Goal: Information Seeking & Learning: Learn about a topic

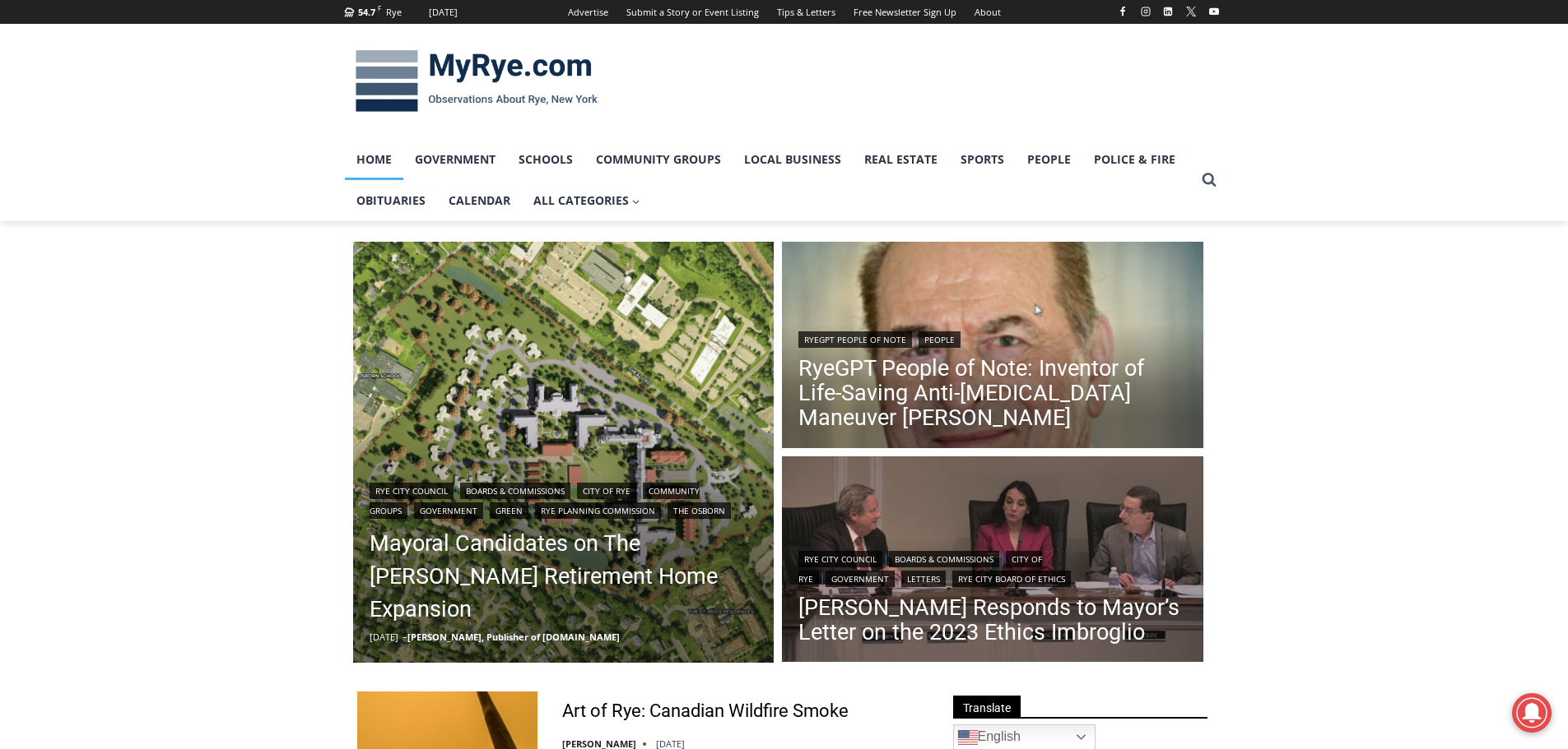
scroll to position [82, 0]
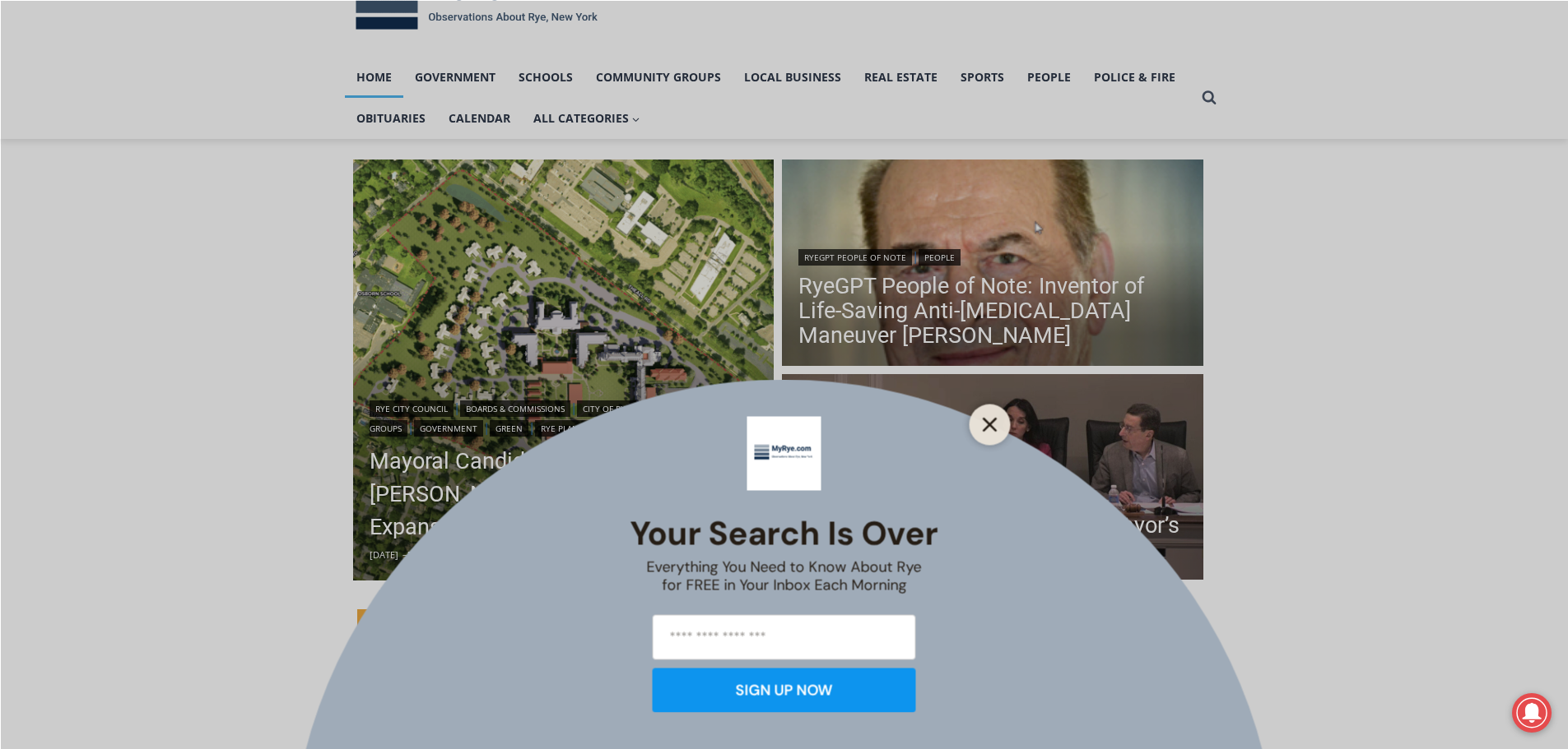
click at [988, 425] on line "Close" at bounding box center [989, 425] width 12 height 12
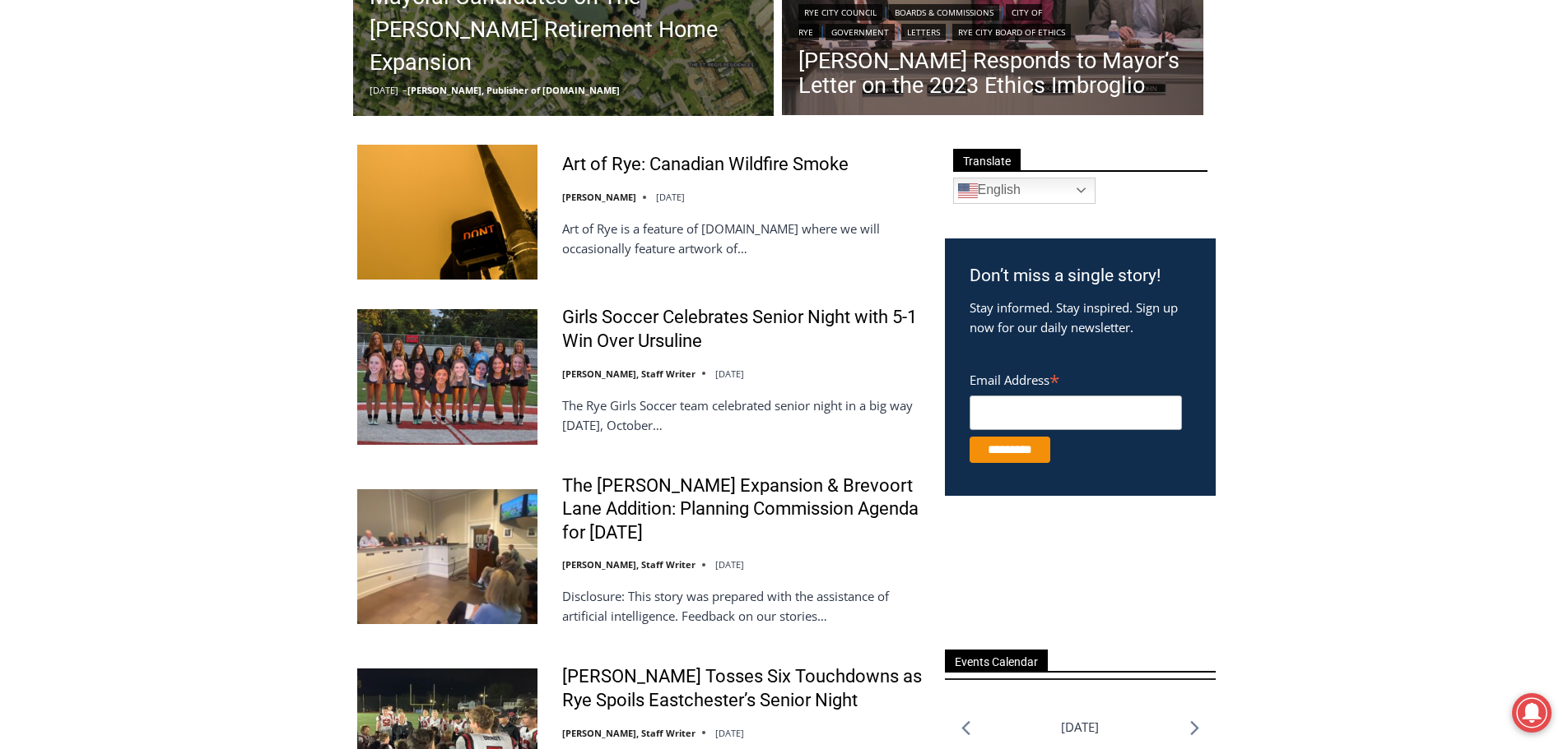
scroll to position [576, 0]
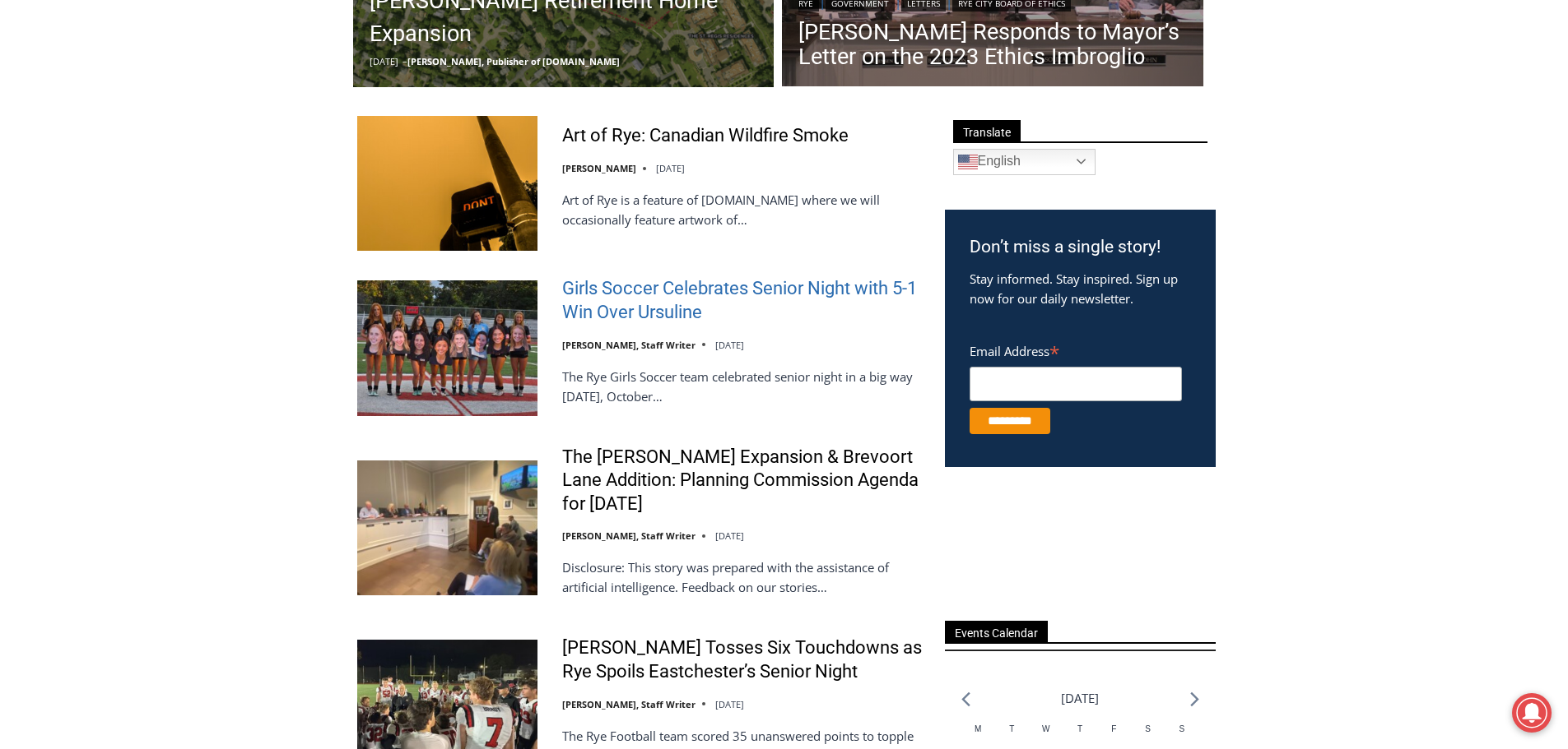
click at [637, 303] on link "Girls Soccer Celebrates Senior Night with 5-1 Win Over Ursuline" at bounding box center [742, 301] width 362 height 47
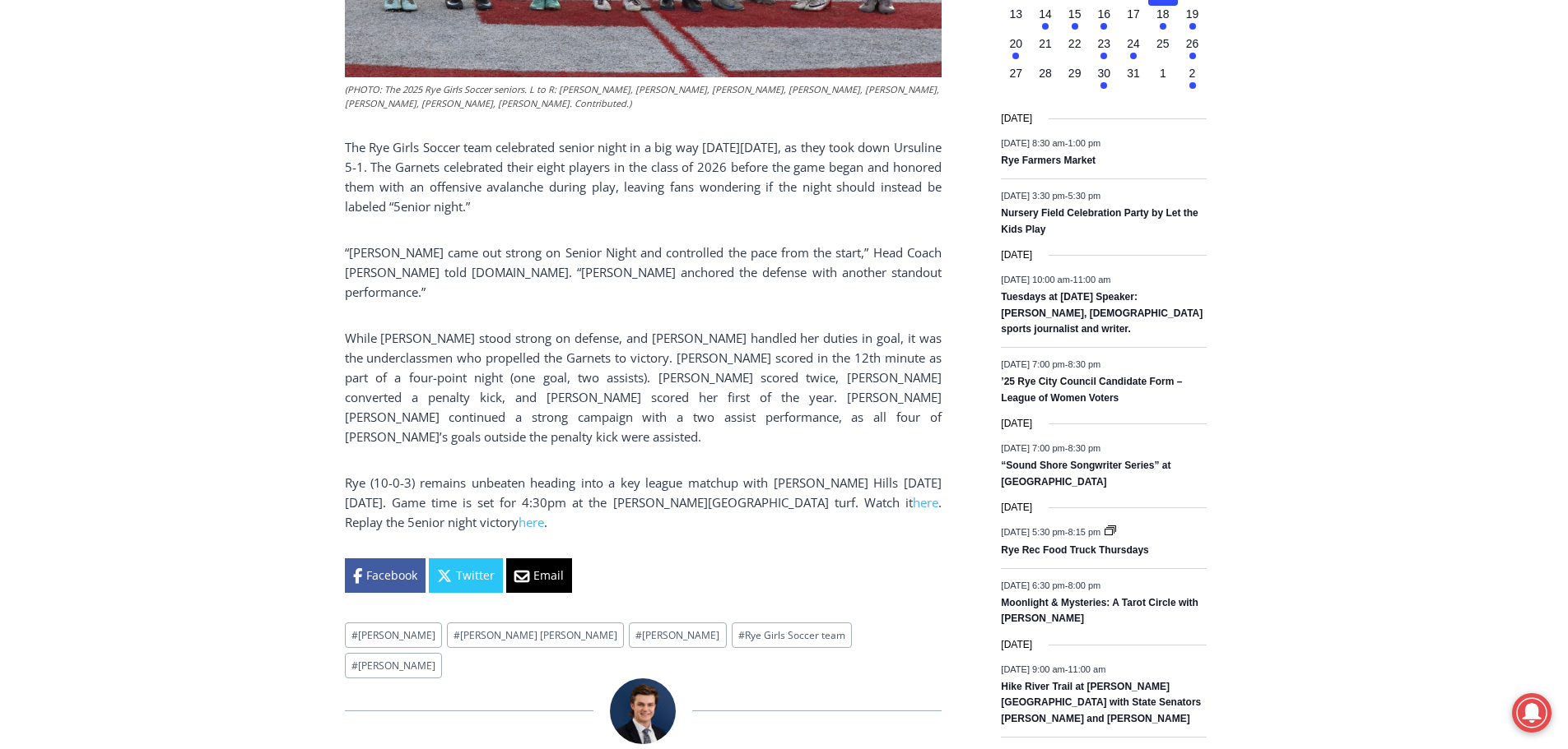
scroll to position [823, 0]
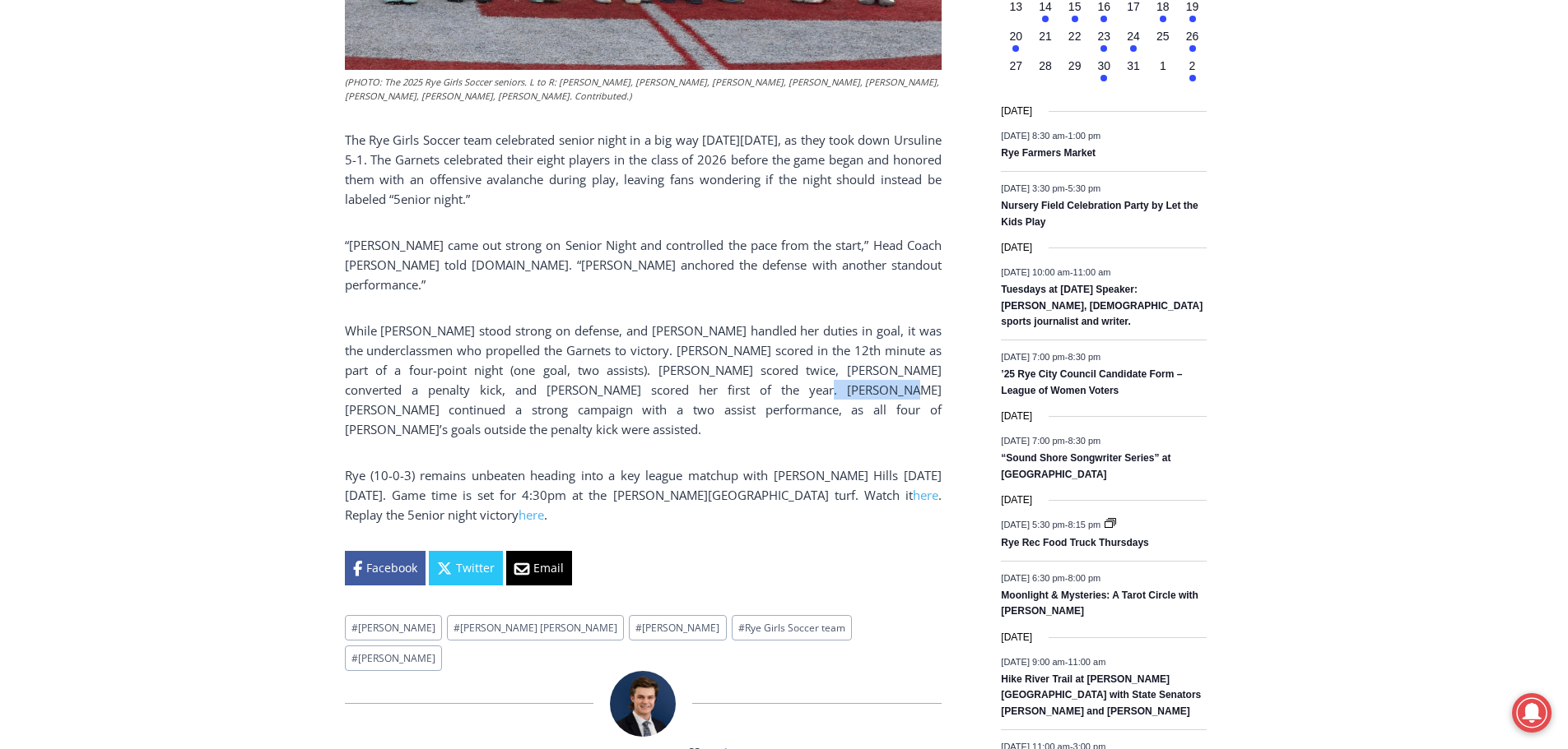
drag, startPoint x: 739, startPoint y: 372, endPoint x: 821, endPoint y: 364, distance: 82.4
click at [821, 364] on p "While Nemsick stood strong on defense, and Tessa Labowitz handled her duties in…" at bounding box center [643, 379] width 597 height 118
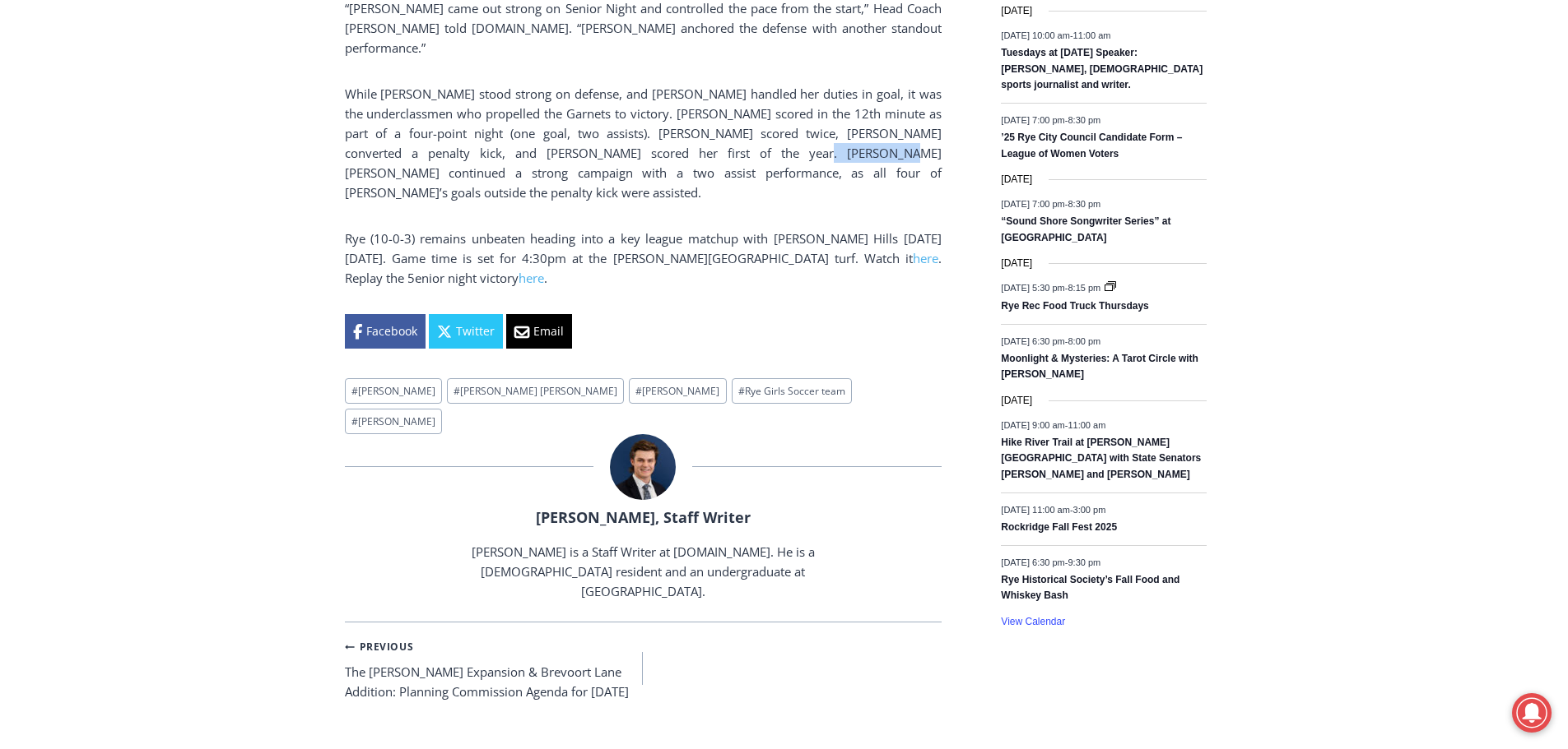
scroll to position [1069, 0]
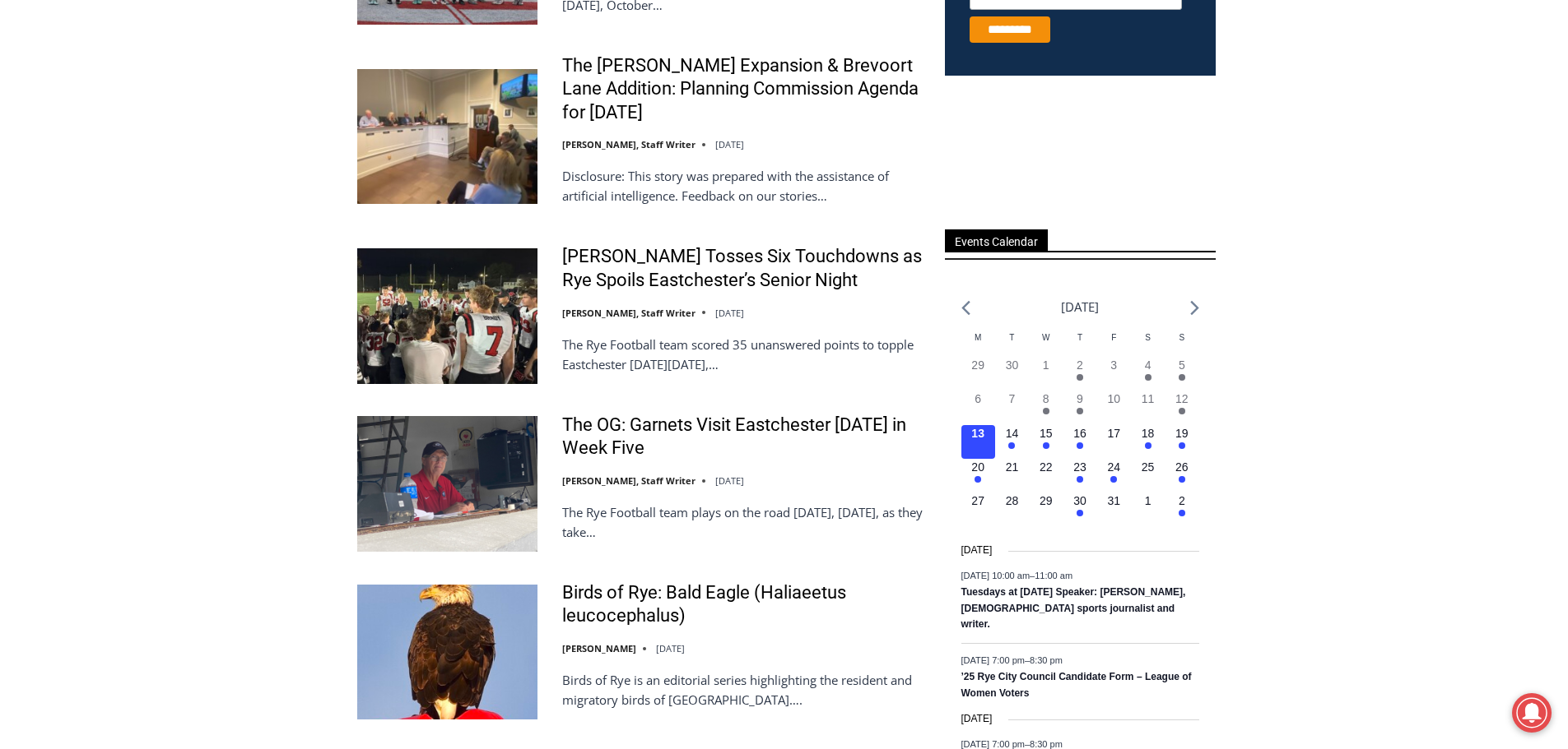
scroll to position [987, 0]
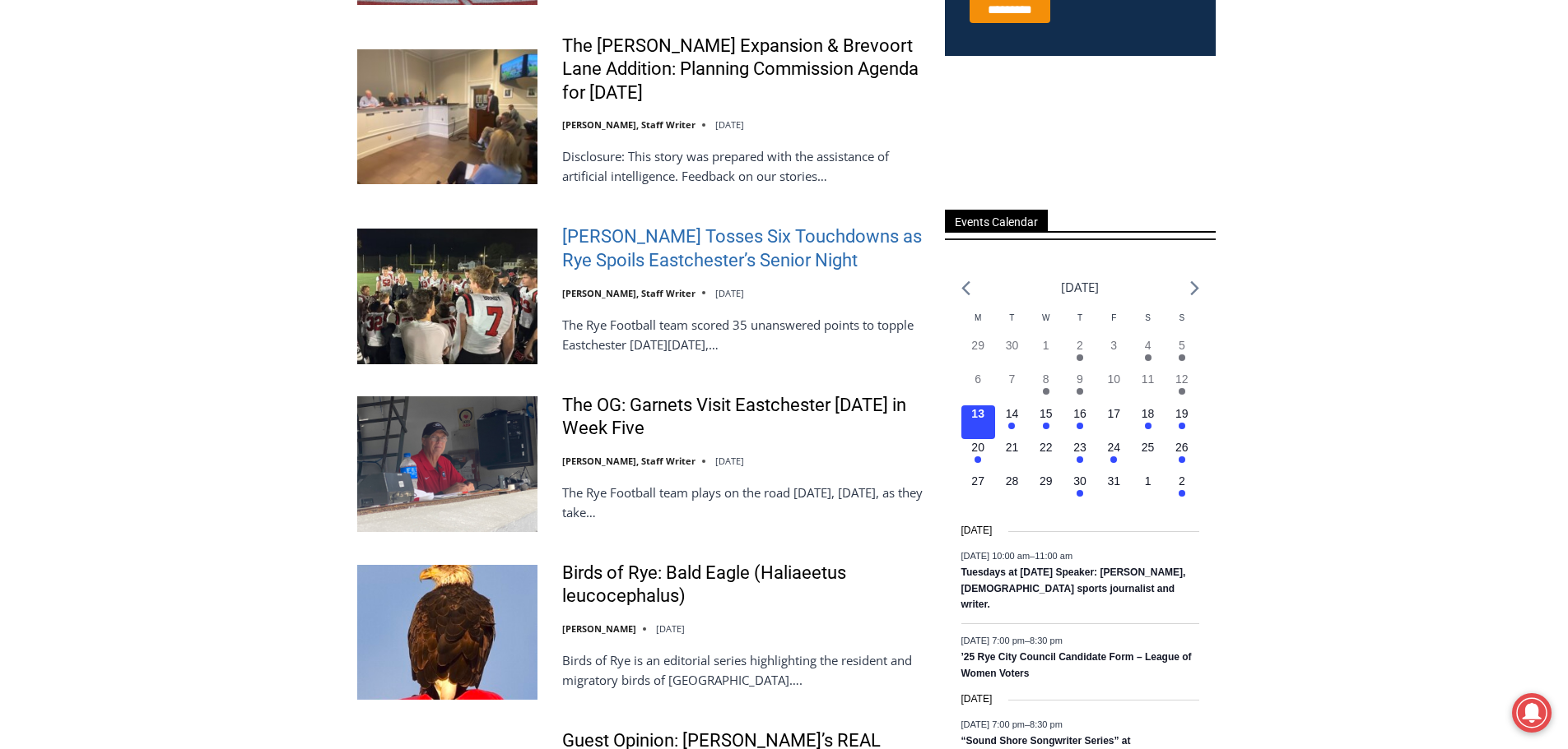
click at [622, 251] on link "Miller Tosses Six Touchdowns as Rye Spoils Eastchester’s Senior Night" at bounding box center [742, 249] width 362 height 47
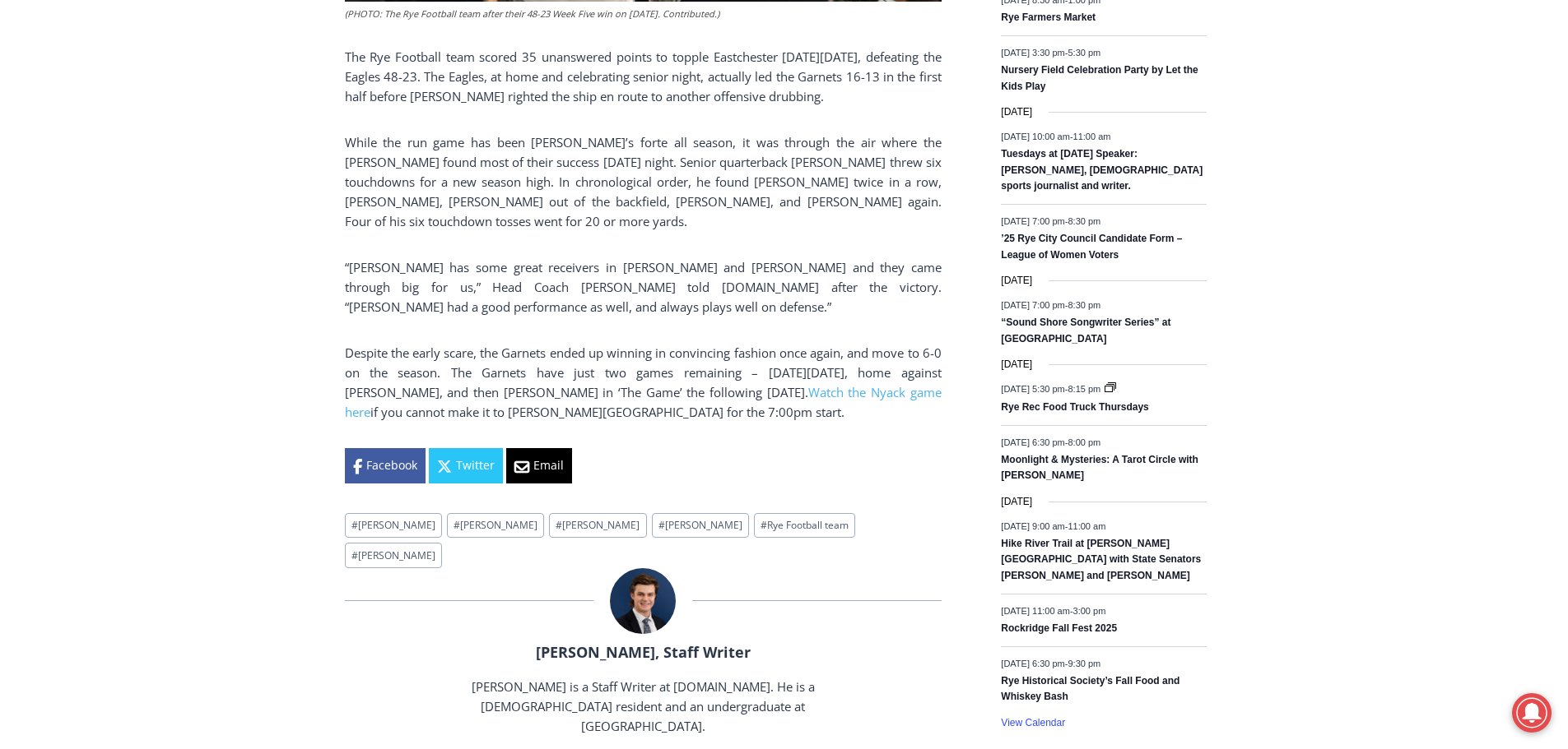
scroll to position [987, 0]
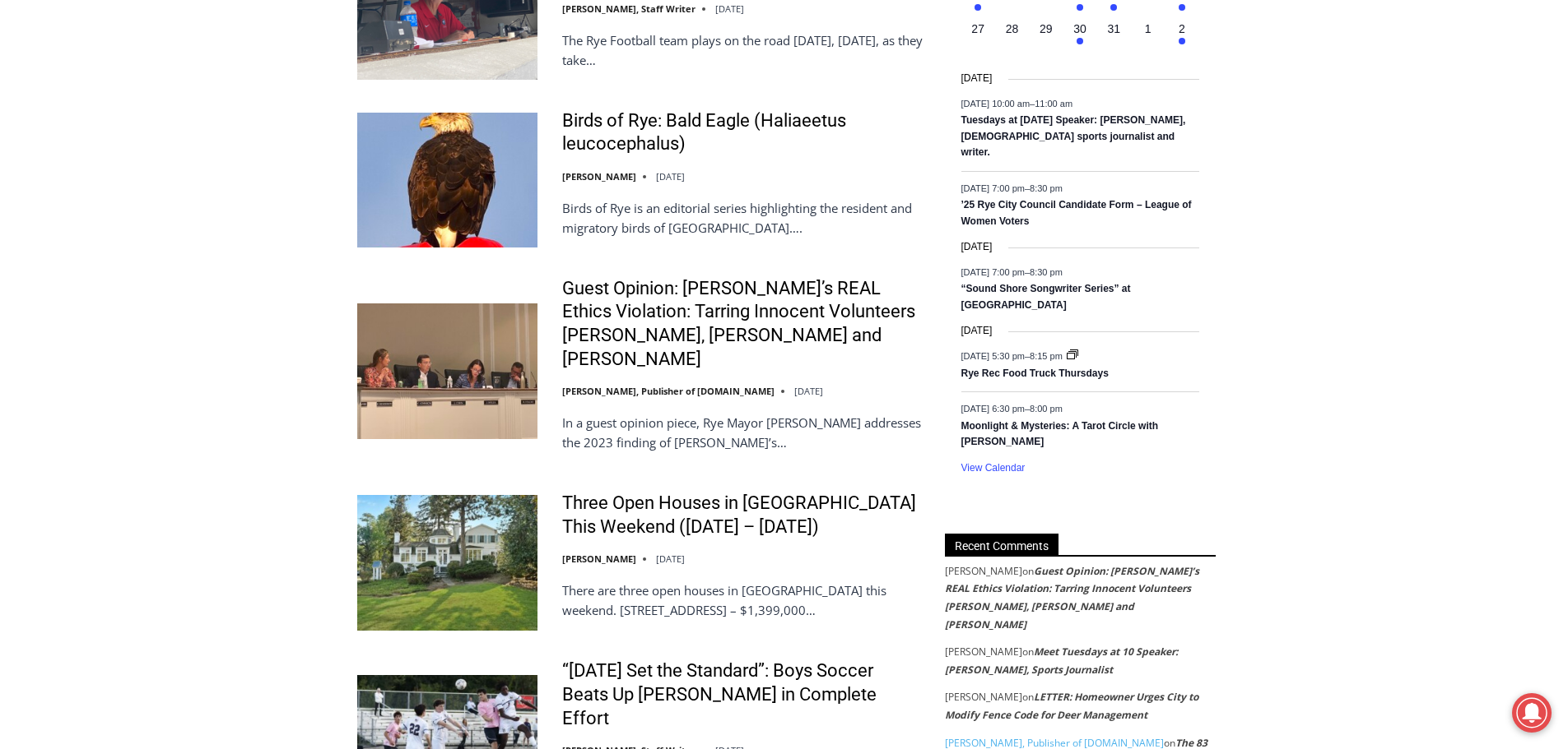
scroll to position [1481, 0]
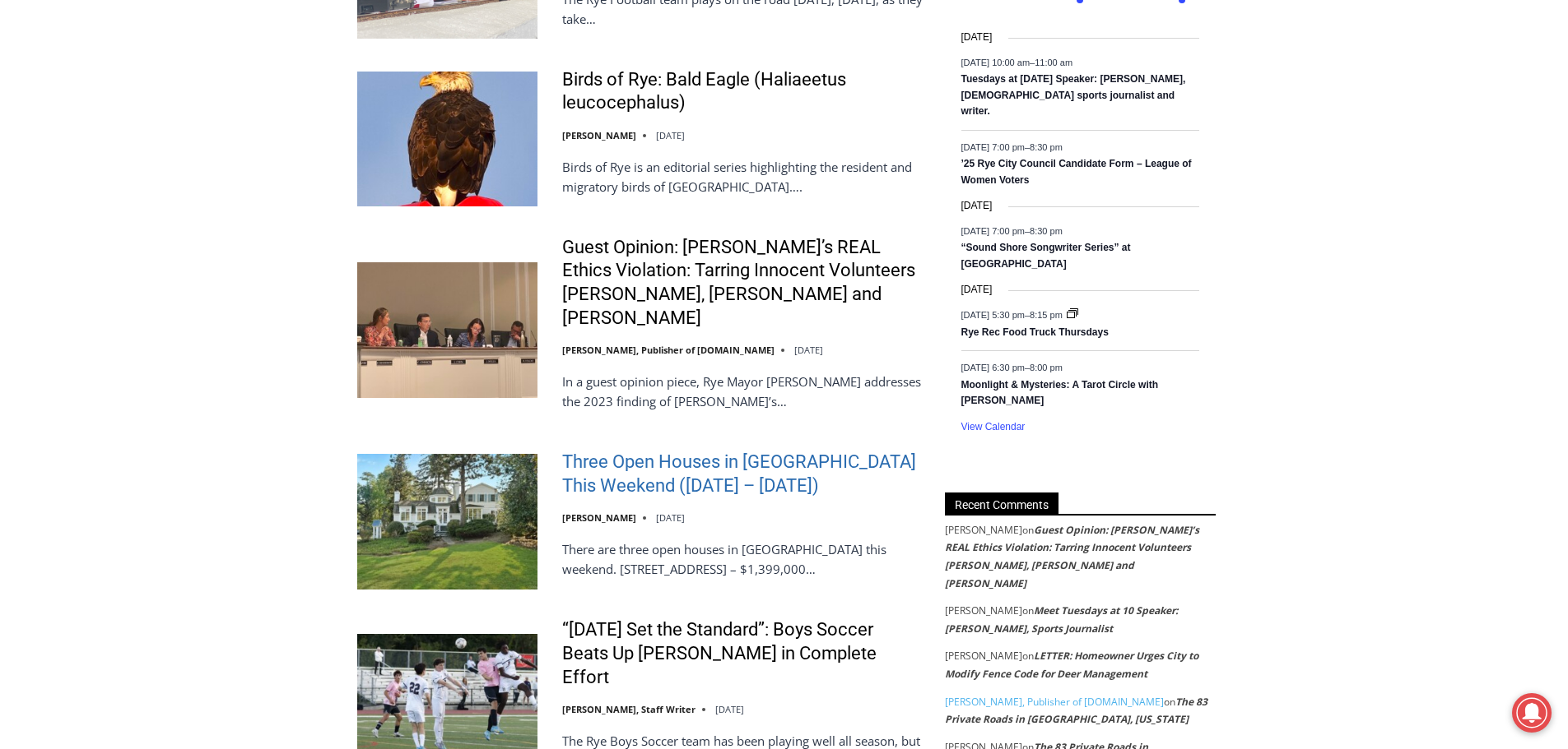
click at [674, 454] on link "Three Open Houses in [GEOGRAPHIC_DATA] This Weekend ([DATE] – [DATE])" at bounding box center [742, 474] width 362 height 47
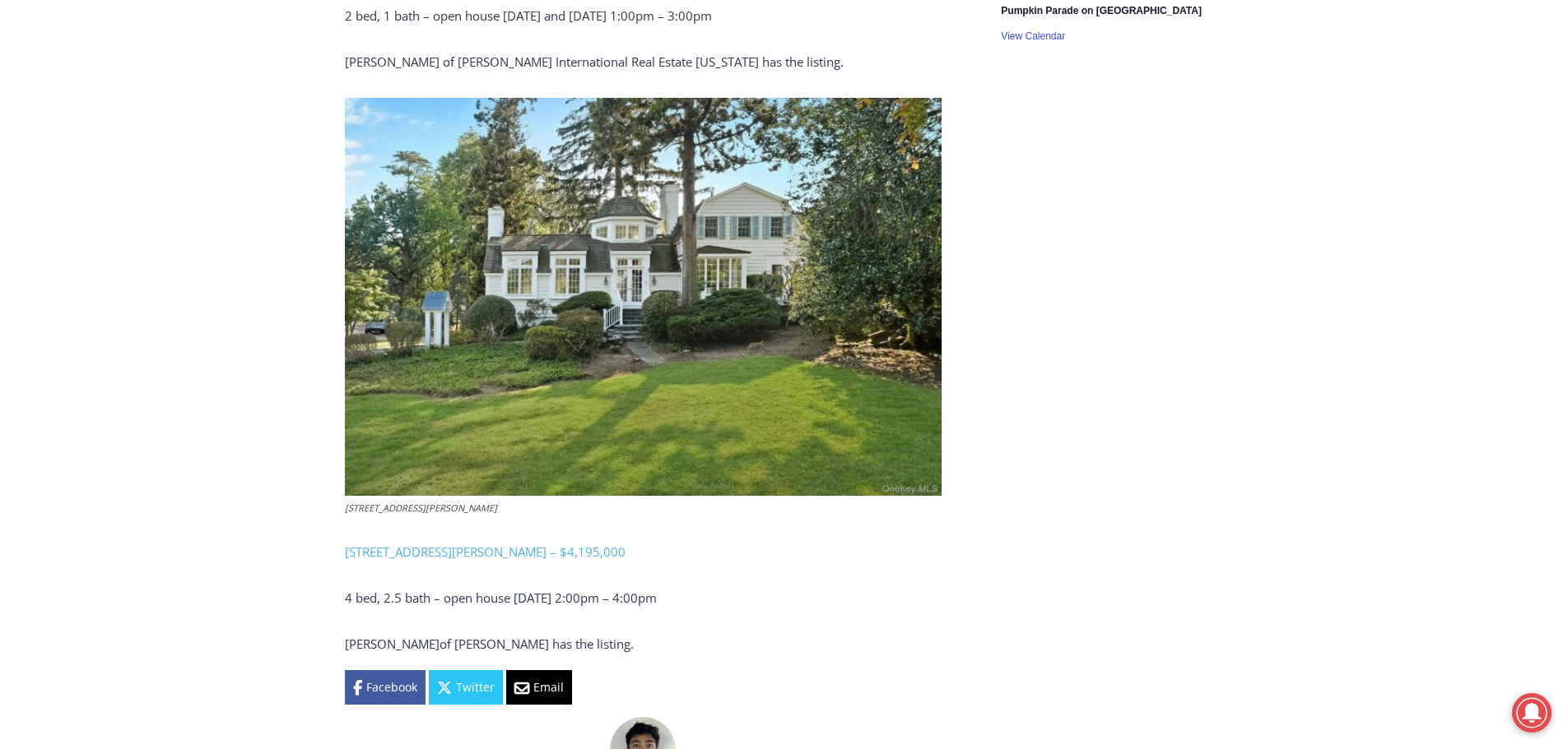
scroll to position [1645, 0]
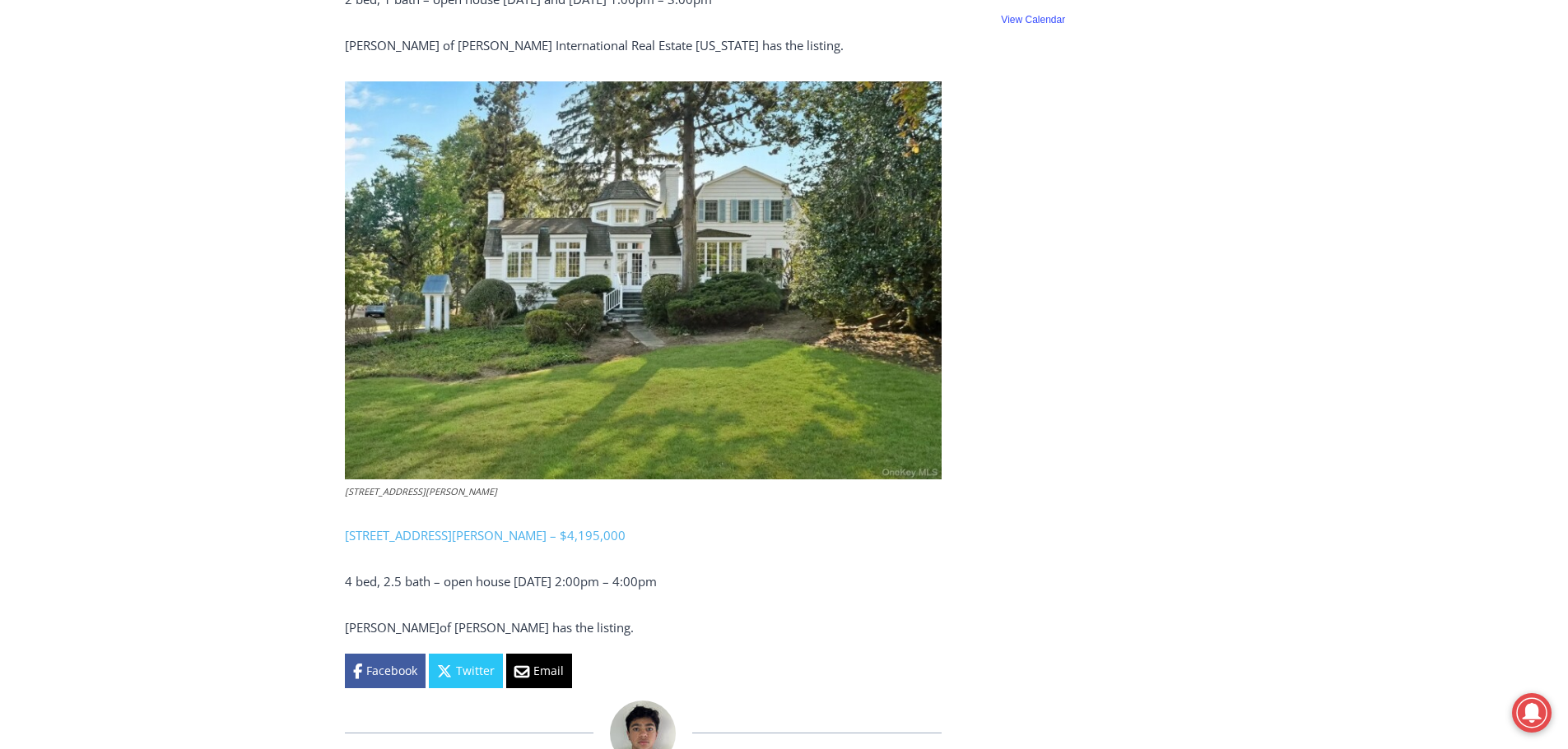
click at [440, 527] on link "162 Kirby Lane, Rye – $4,195,000" at bounding box center [484, 535] width 280 height 16
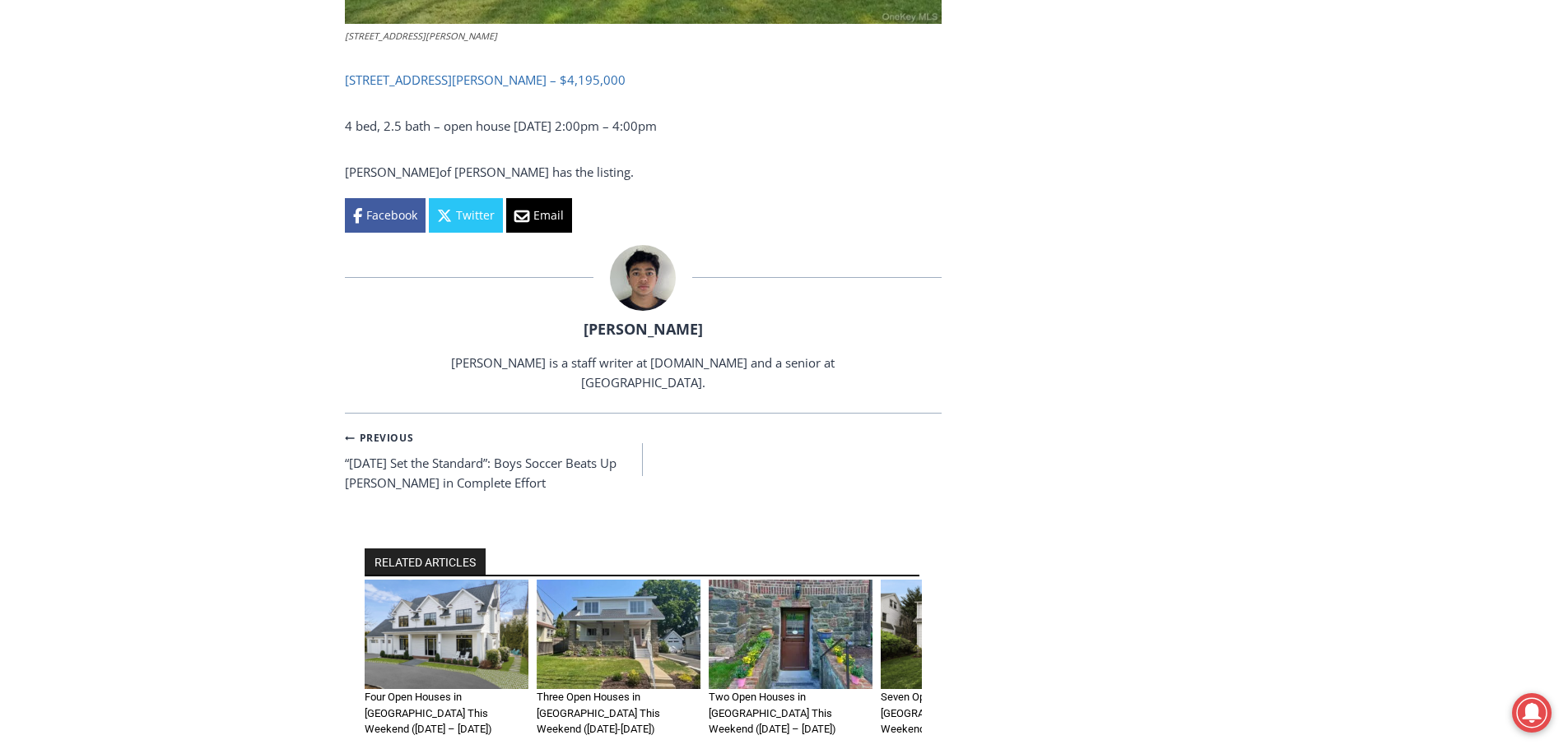
scroll to position [2386, 0]
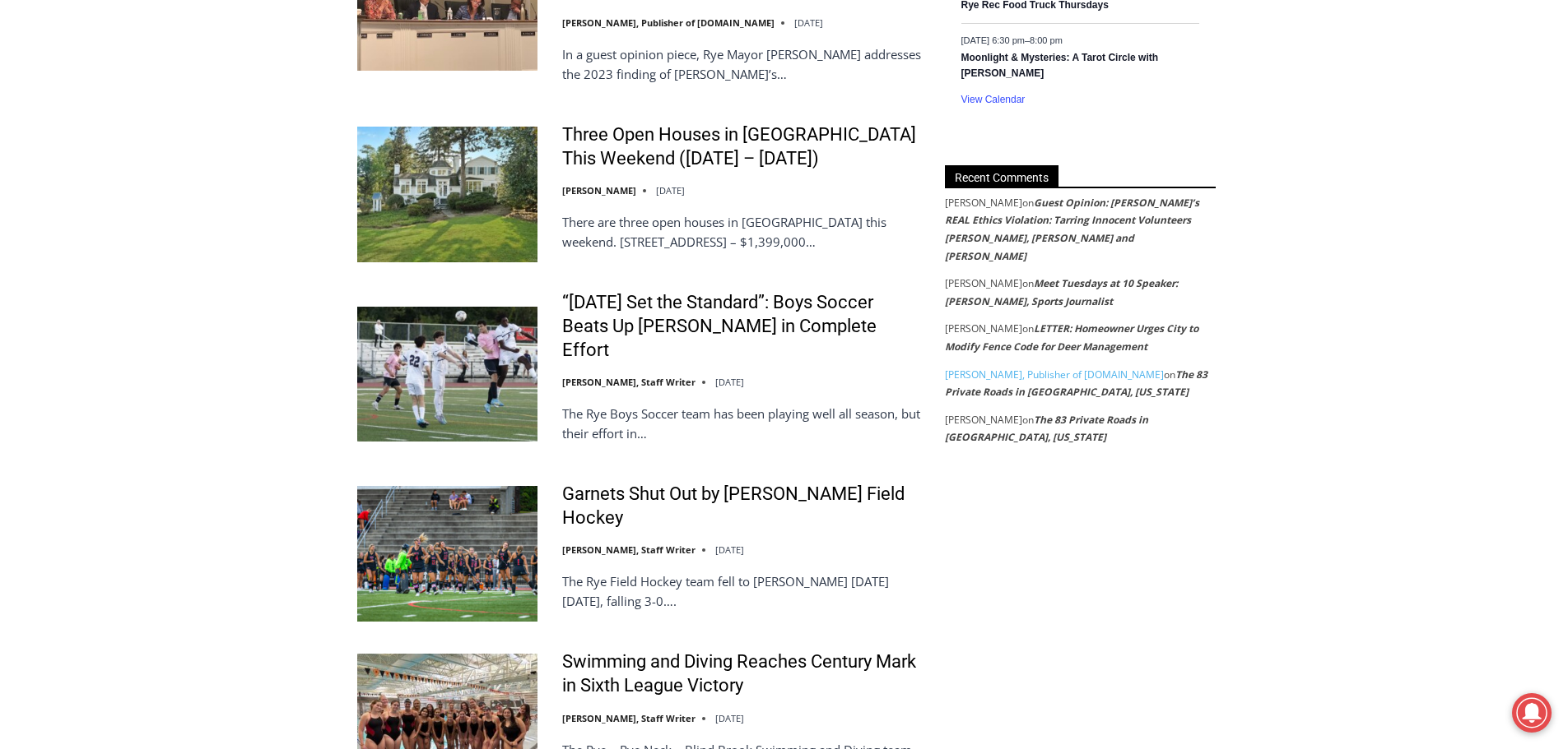
scroll to position [1810, 0]
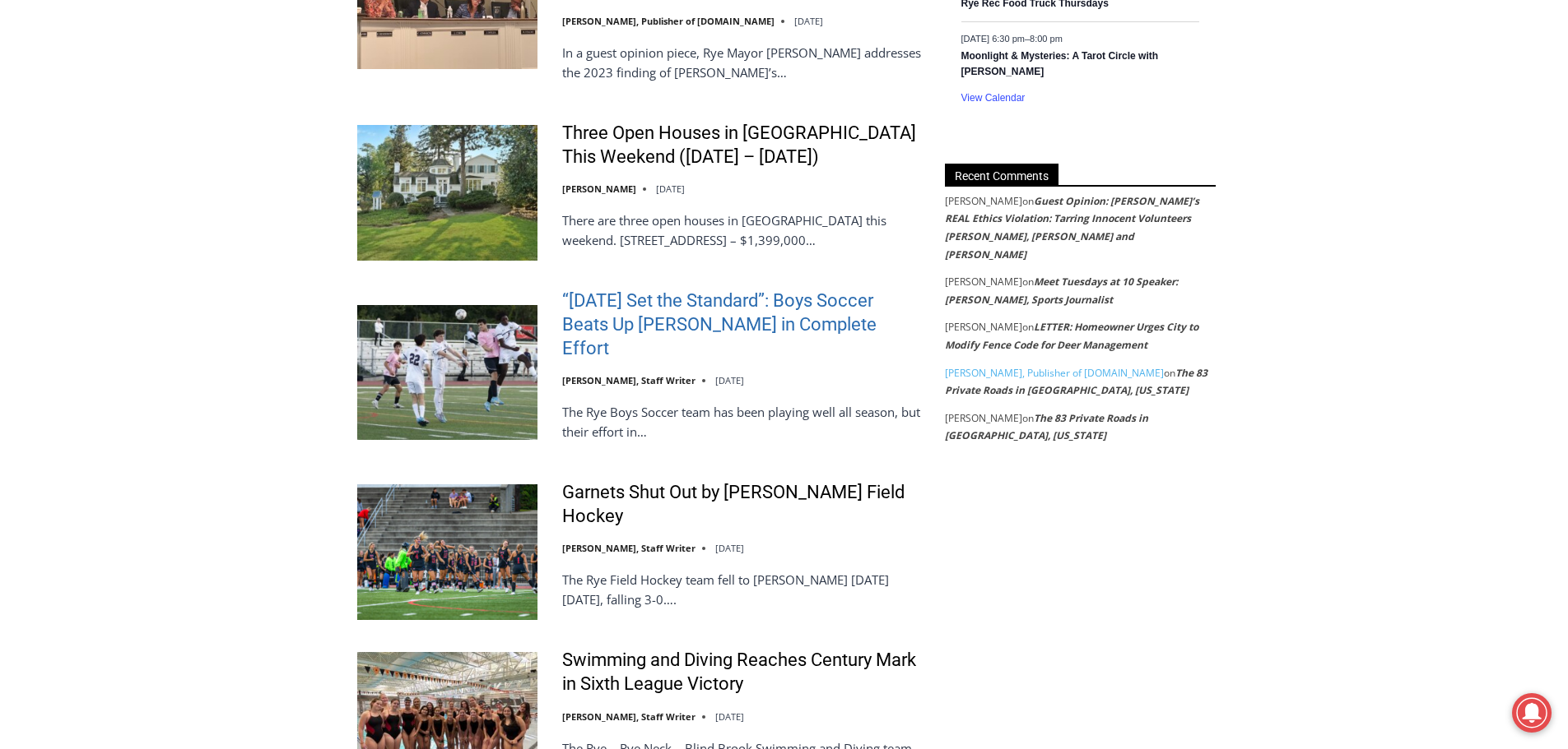
click at [648, 306] on link "“[DATE] Set the Standard”: Boys Soccer Beats Up [PERSON_NAME] in Complete Effort" at bounding box center [742, 324] width 362 height 70
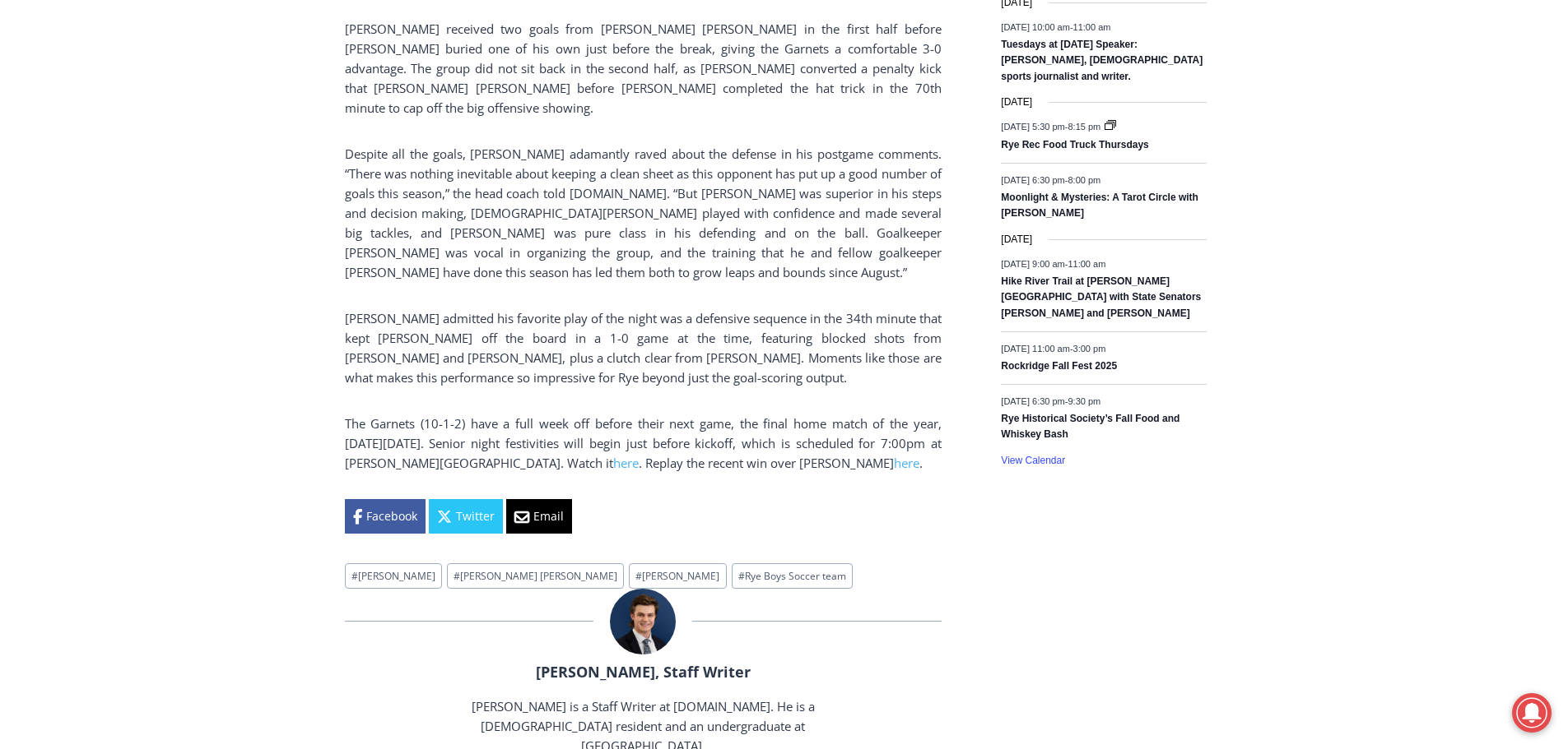
scroll to position [1234, 0]
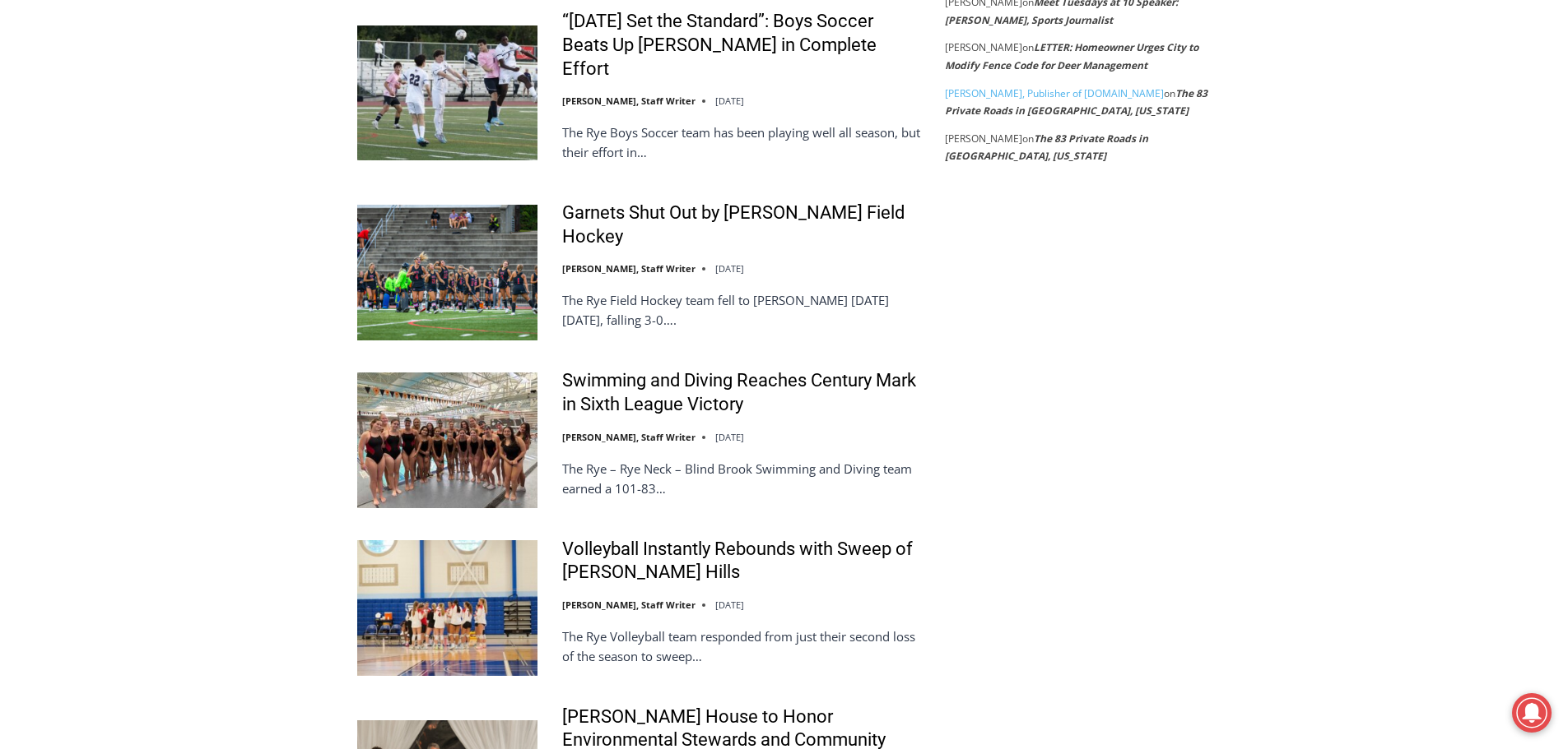
scroll to position [2139, 0]
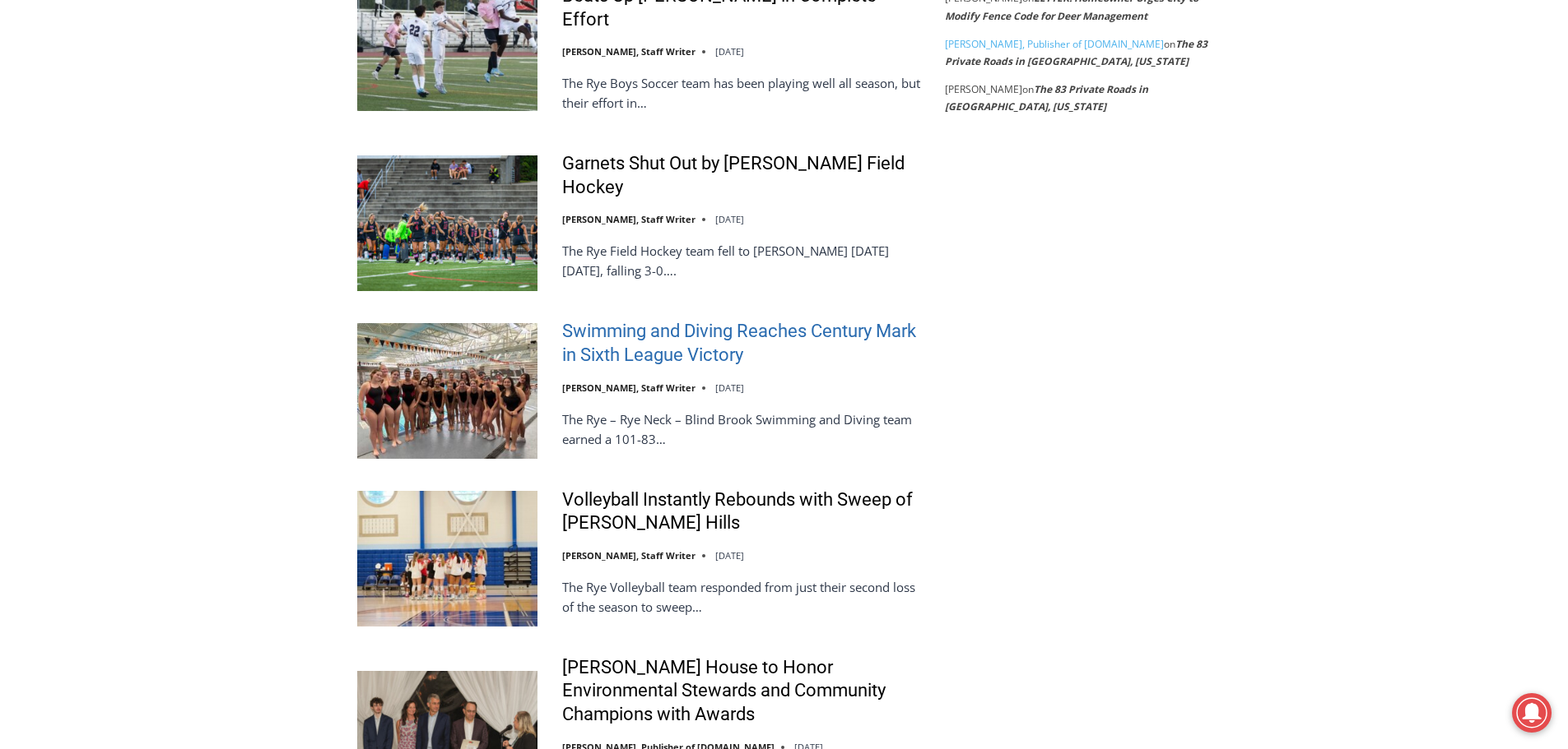
click at [665, 320] on link "Swimming and Diving Reaches Century Mark in Sixth League Victory" at bounding box center [742, 343] width 362 height 47
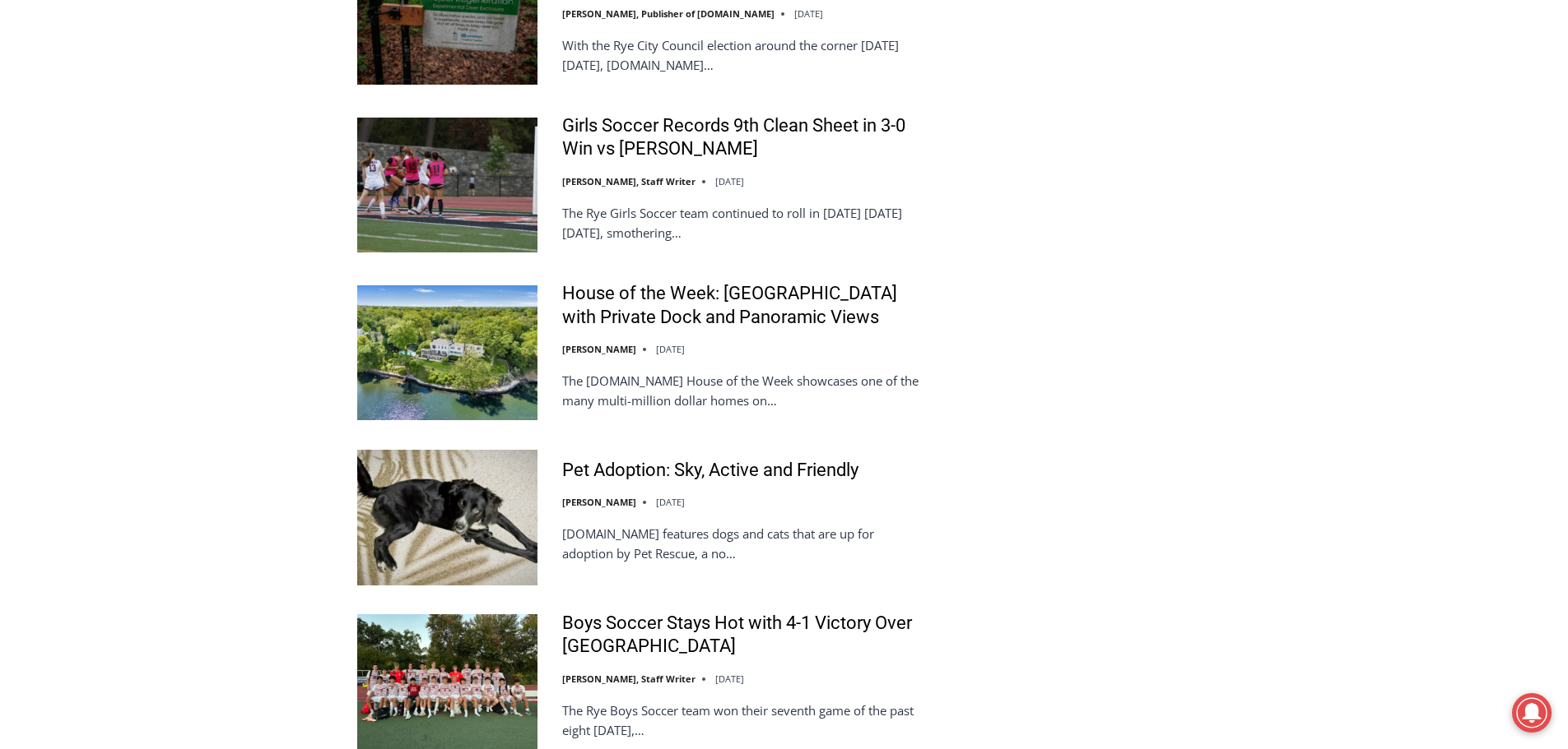
scroll to position [3044, 0]
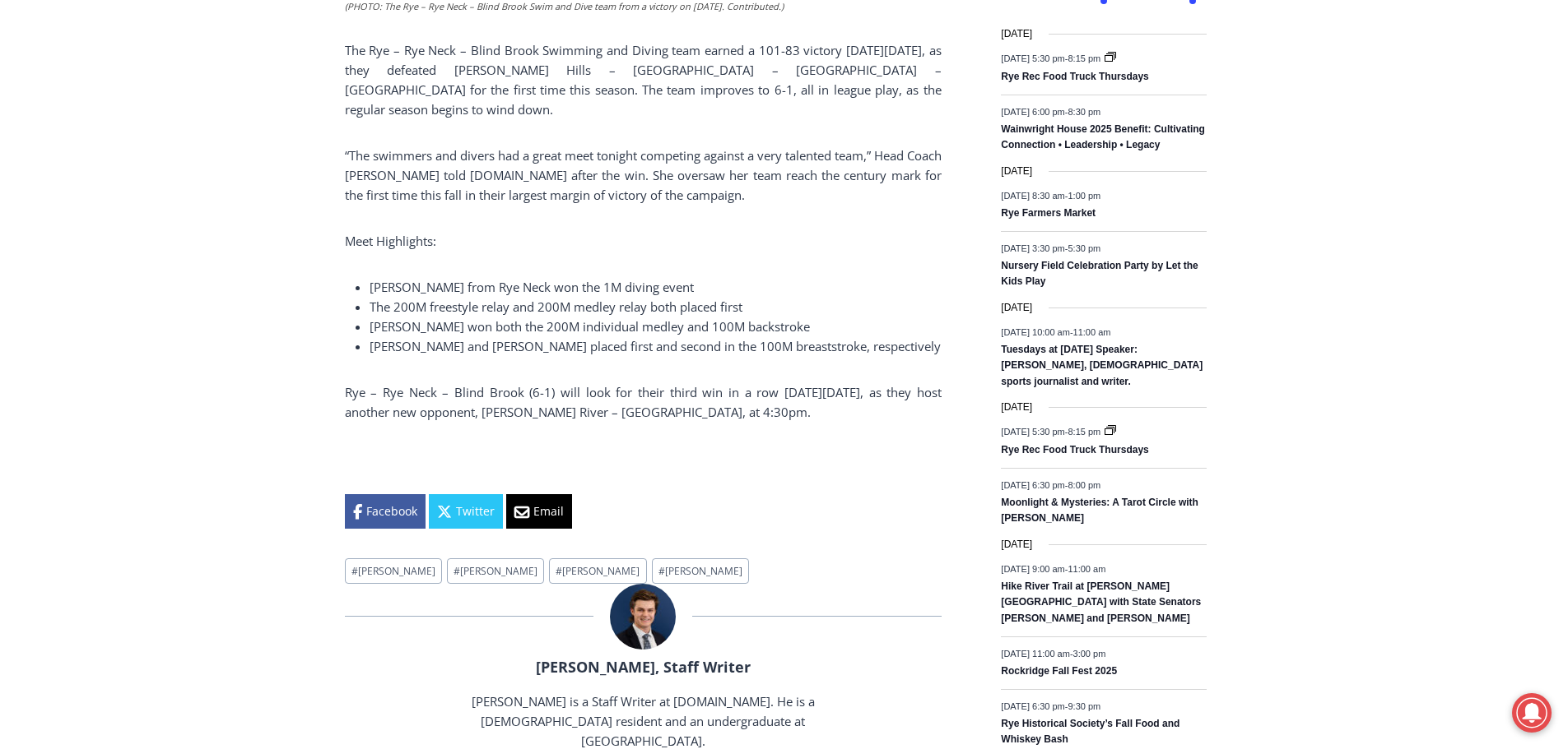
scroll to position [905, 0]
